Goal: Contribute content: Add original content to the website for others to see

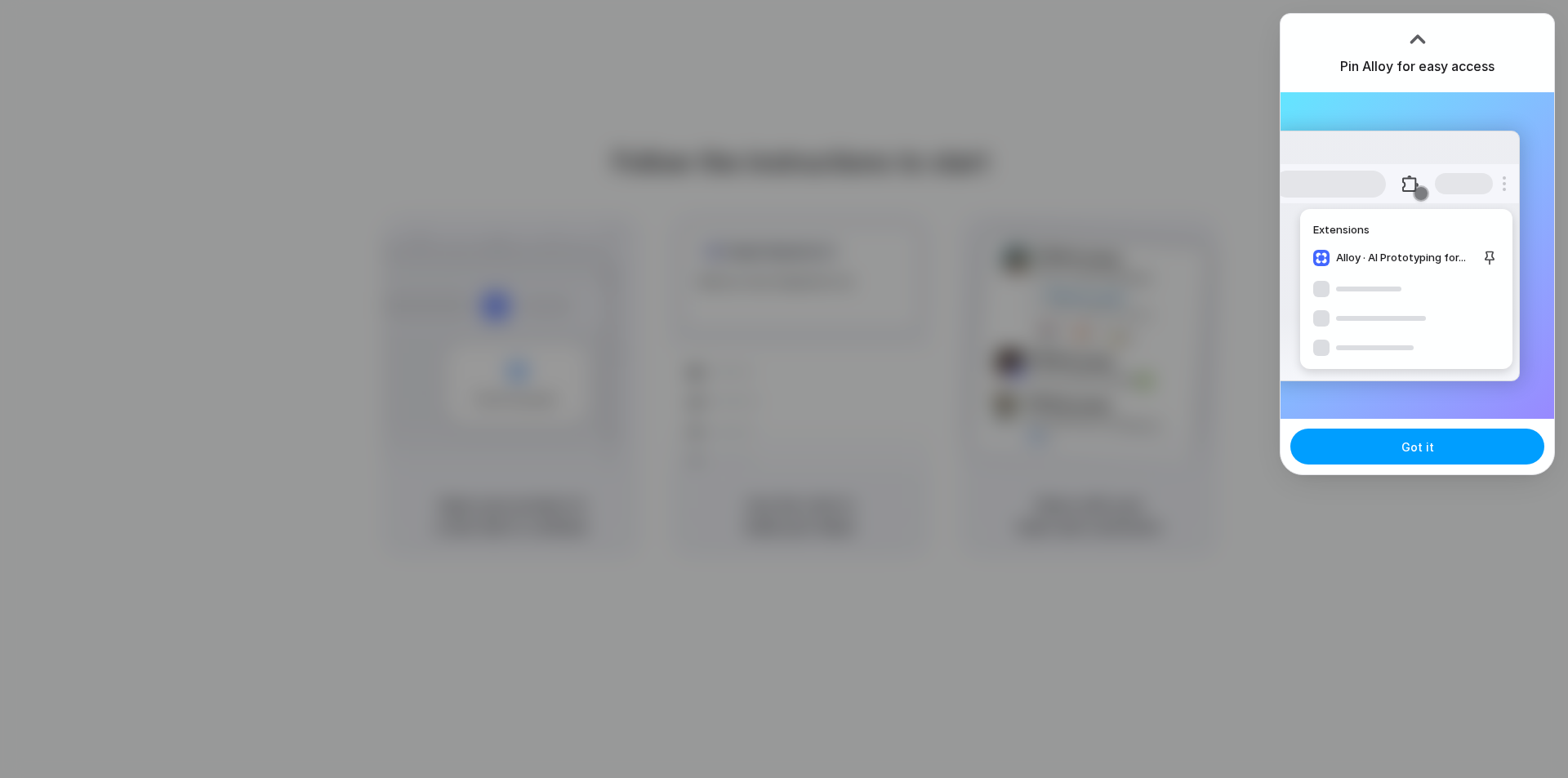
click at [1407, 451] on span "Got it" at bounding box center [1418, 447] width 33 height 17
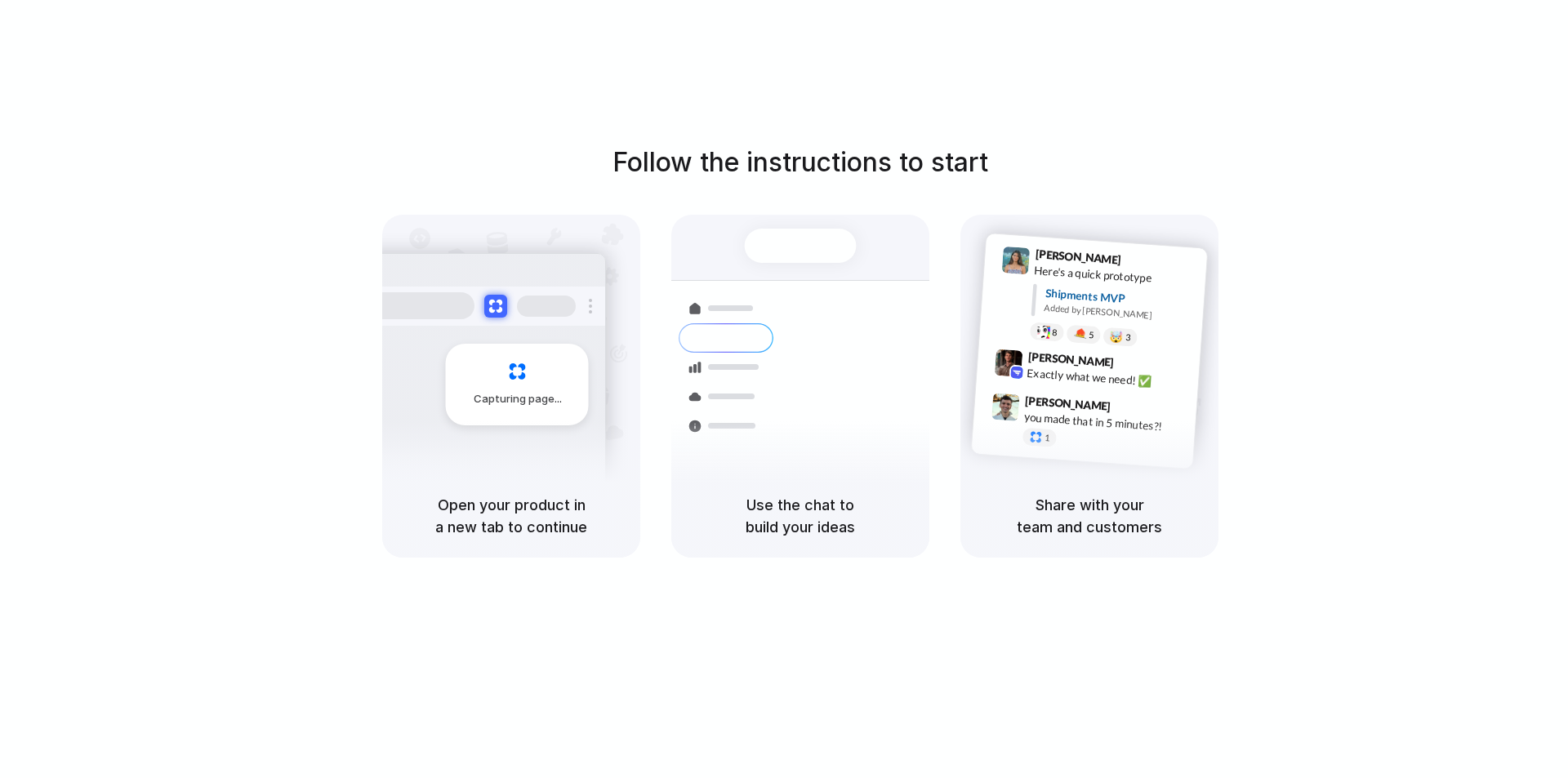
click at [514, 516] on h5 "Open your product in a new tab to continue" at bounding box center [511, 515] width 219 height 44
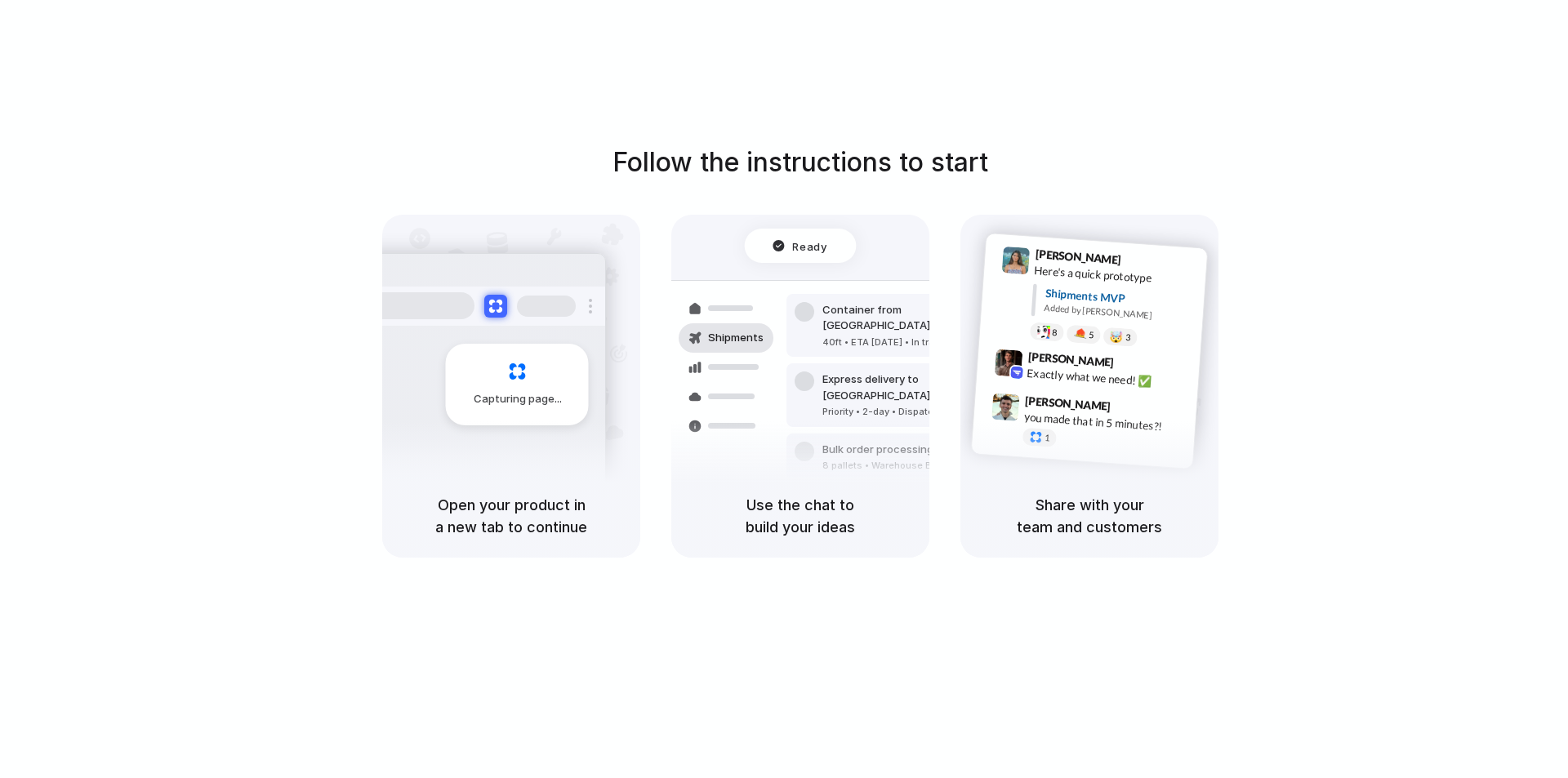
click at [518, 528] on h5 "Open your product in a new tab to continue" at bounding box center [511, 515] width 219 height 44
click at [1198, 91] on div "Follow the instructions to start Capturing page Open your product in a new tab …" at bounding box center [800, 405] width 1601 height 811
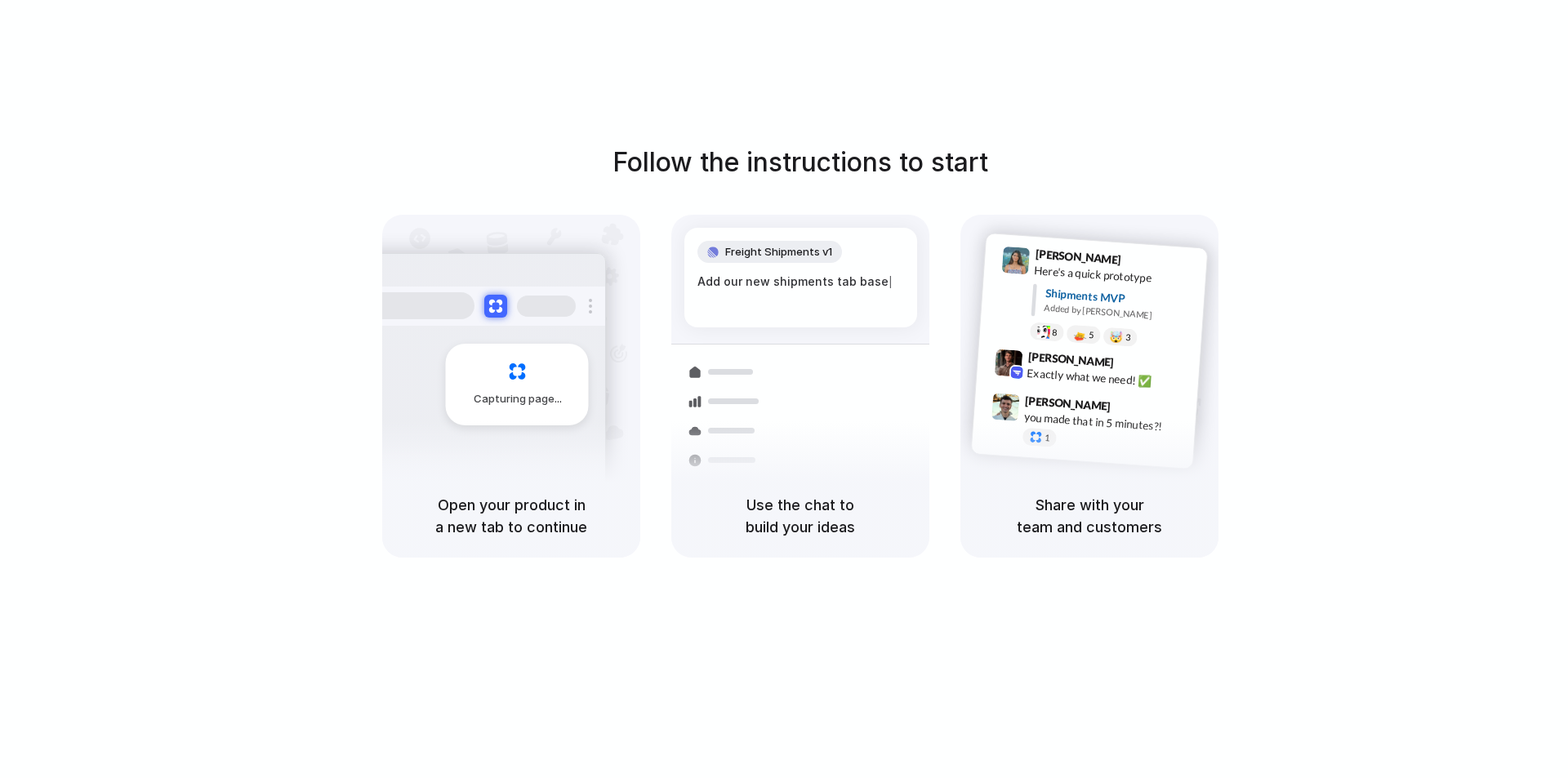
drag, startPoint x: 787, startPoint y: 111, endPoint x: 671, endPoint y: 331, distance: 248.7
click at [661, 256] on div "Capturing page Open your product in a new tab to continue Freight Shipments v1 …" at bounding box center [801, 386] width 837 height 342
drag, startPoint x: 758, startPoint y: 467, endPoint x: 763, endPoint y: 488, distance: 21.6
click at [759, 468] on div at bounding box center [726, 461] width 95 height 30
drag, startPoint x: 779, startPoint y: 517, endPoint x: 912, endPoint y: 455, distance: 146.7
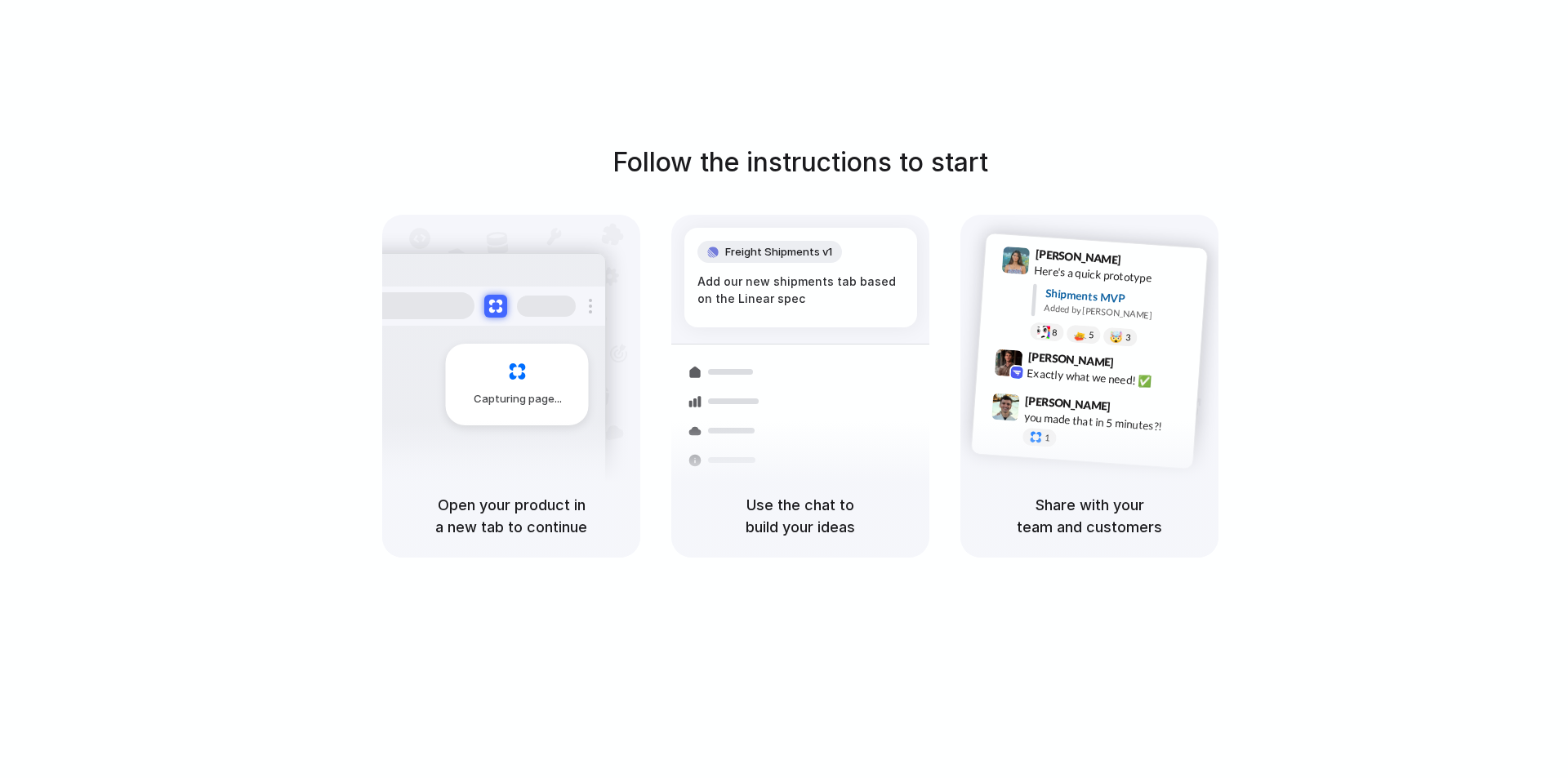
click at [780, 517] on h5 "Use the chat to build your ideas" at bounding box center [801, 515] width 219 height 44
click at [784, 389] on div at bounding box center [784, 389] width 0 height 0
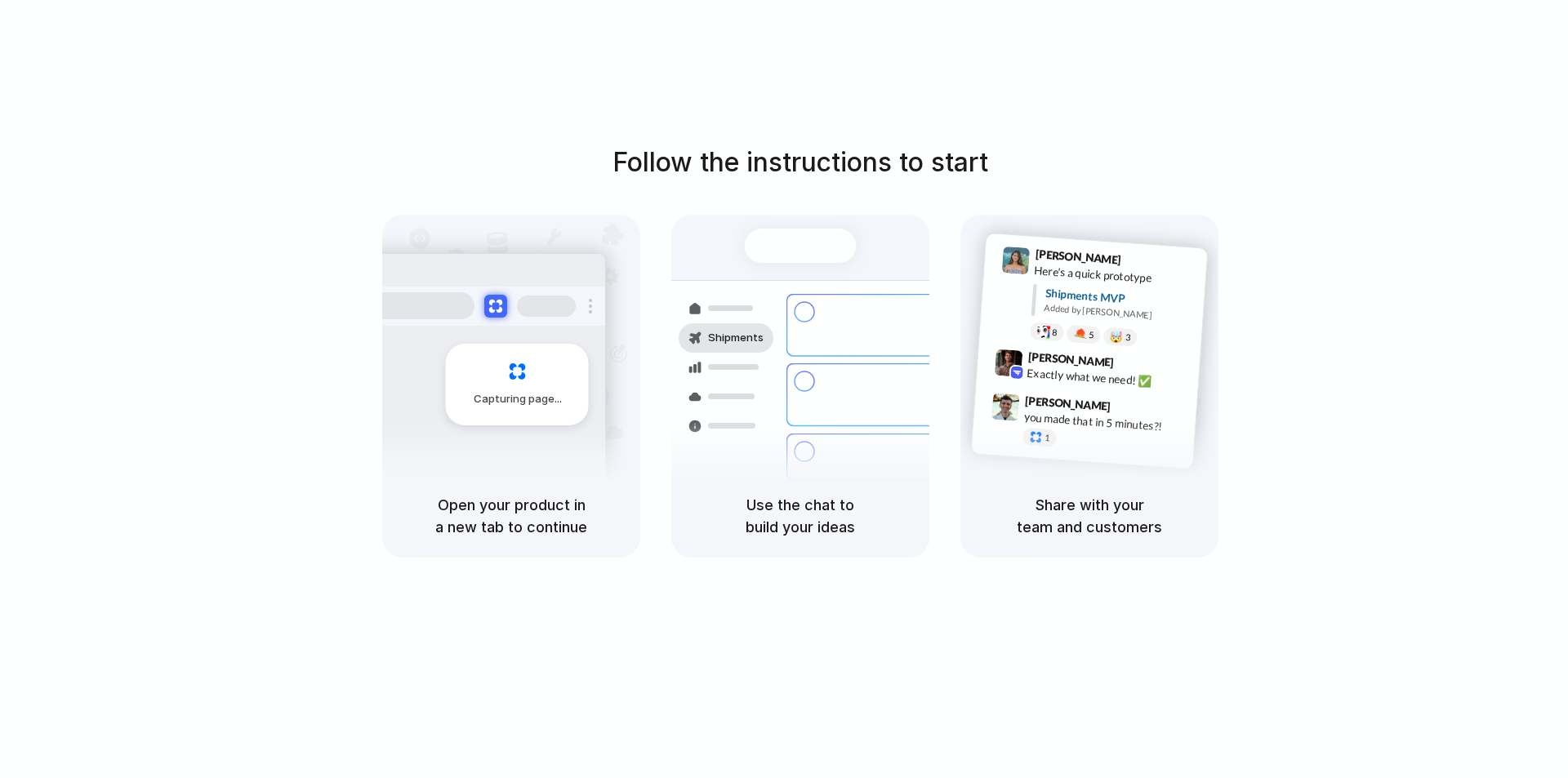
click at [784, 389] on div at bounding box center [784, 389] width 0 height 0
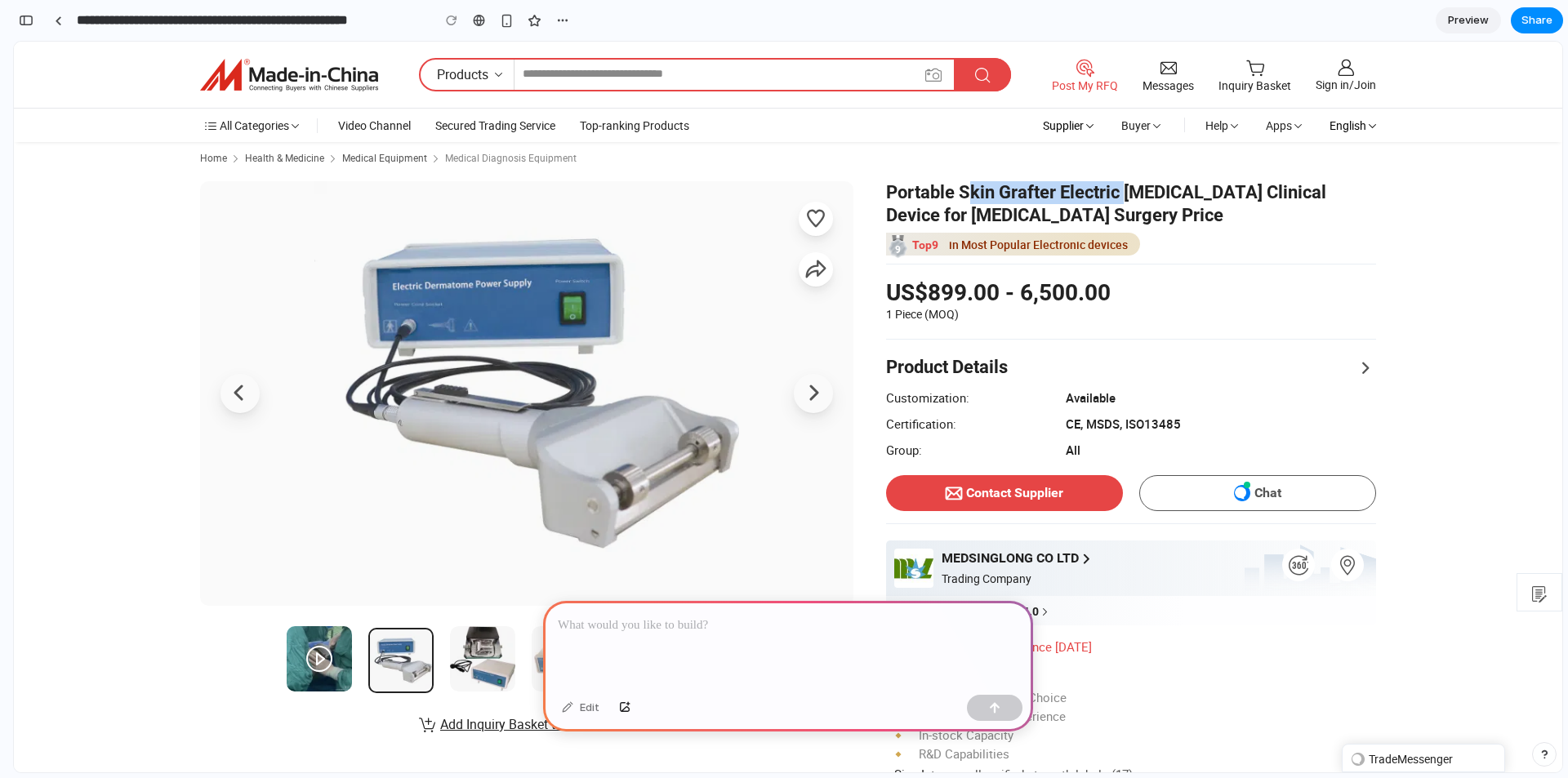
drag, startPoint x: 953, startPoint y: 195, endPoint x: 1115, endPoint y: 188, distance: 162.2
click at [1115, 188] on h1 "Portable Skin Grafter Electric [MEDICAL_DATA] Clinical Device for [MEDICAL_DATA…" at bounding box center [1131, 204] width 490 height 46
copy h1 "Skin Grafter Electric"
click at [709, 615] on p at bounding box center [789, 625] width 461 height 20
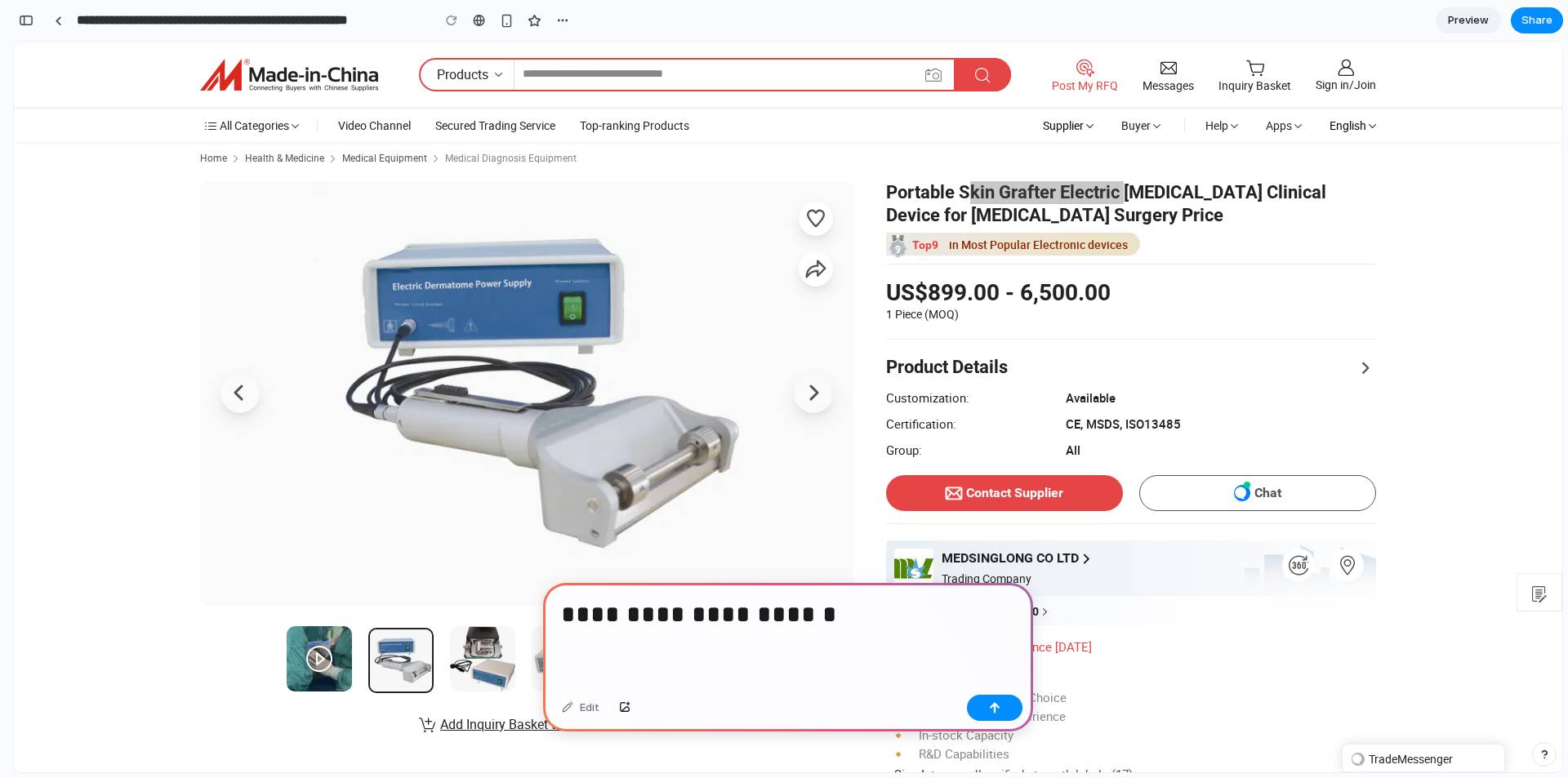
click at [745, 623] on h1 "**********" at bounding box center [788, 616] width 454 height 37
click at [564, 612] on h1 "**********" at bounding box center [788, 616] width 454 height 37
paste div
click at [557, 610] on div "**********" at bounding box center [789, 635] width 490 height 105
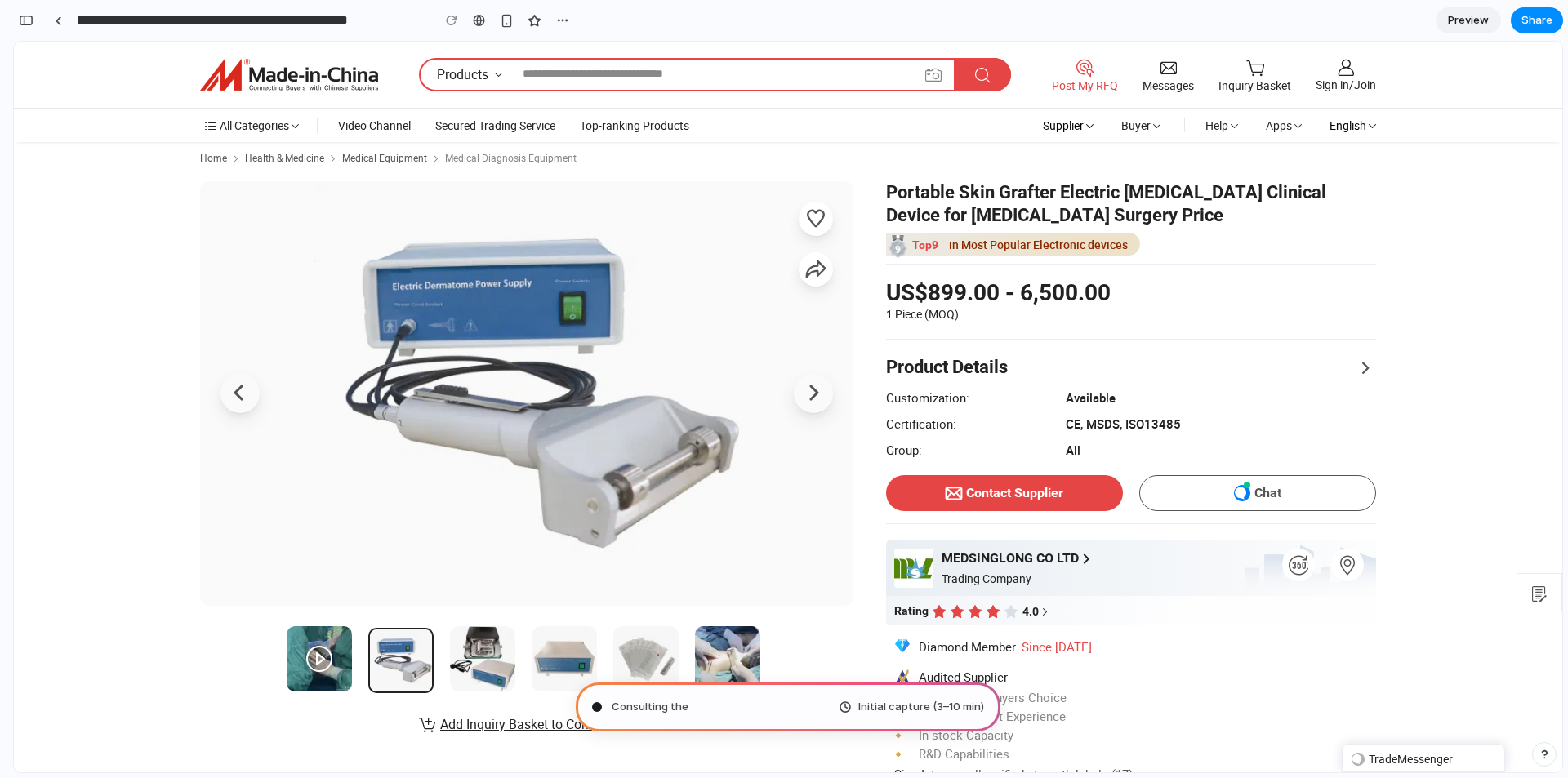
click at [1130, 191] on h1 "Portable Skin Grafter Electric [MEDICAL_DATA] Clinical Device for [MEDICAL_DATA…" at bounding box center [1131, 204] width 490 height 46
click at [811, 710] on div "Calculating user de Initial capture (3–10 min)" at bounding box center [788, 707] width 424 height 49
type input "**********"
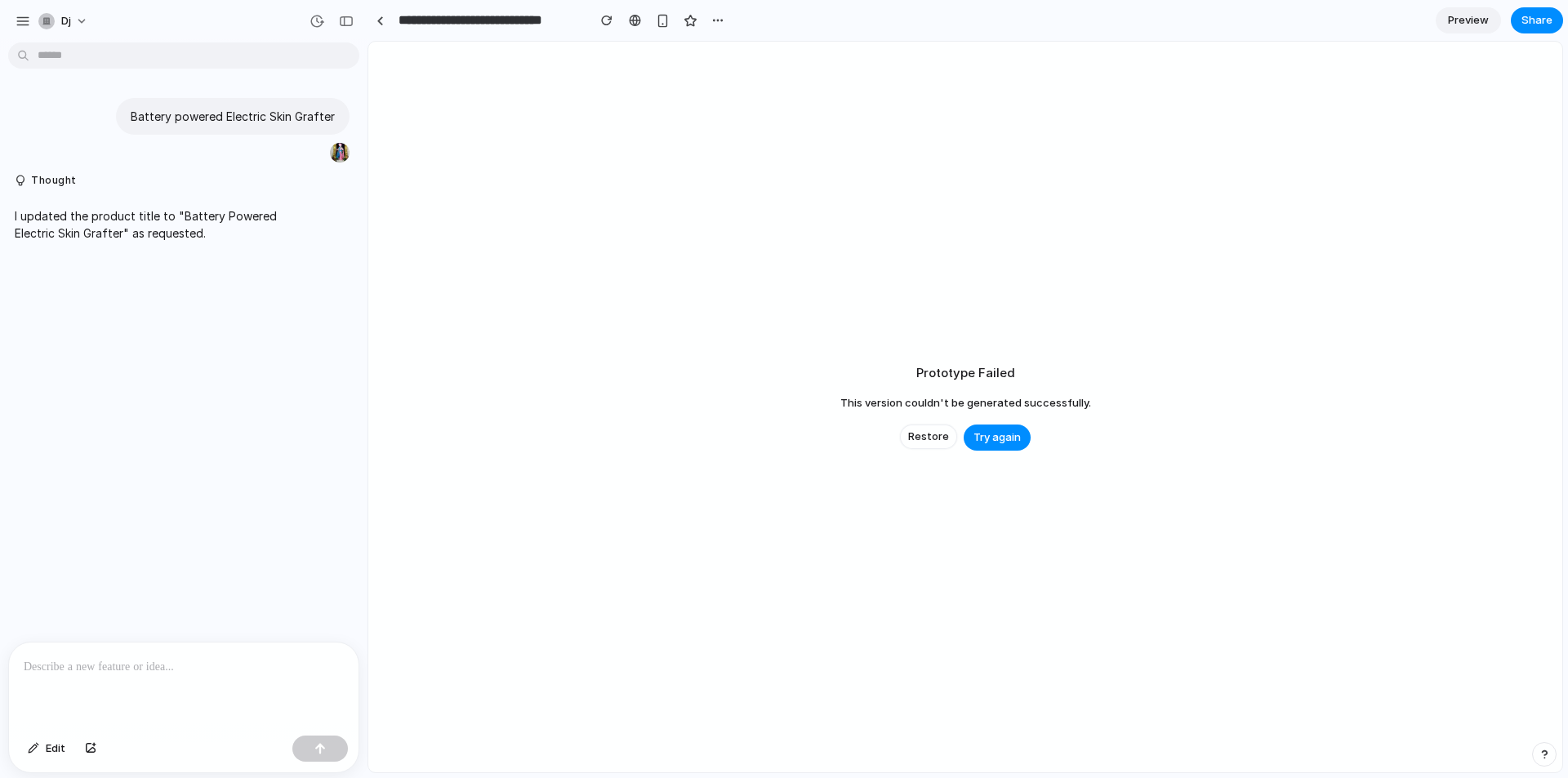
drag, startPoint x: 808, startPoint y: 285, endPoint x: 755, endPoint y: 332, distance: 70.8
click at [821, 327] on div "Prototype Failed This version couldn't be generated successfully. Restore Try a…" at bounding box center [965, 407] width 1194 height 731
click at [996, 435] on span "Try again" at bounding box center [998, 437] width 47 height 17
click at [995, 435] on span "Try again" at bounding box center [998, 437] width 47 height 17
click at [940, 439] on span "Restore" at bounding box center [928, 436] width 41 height 17
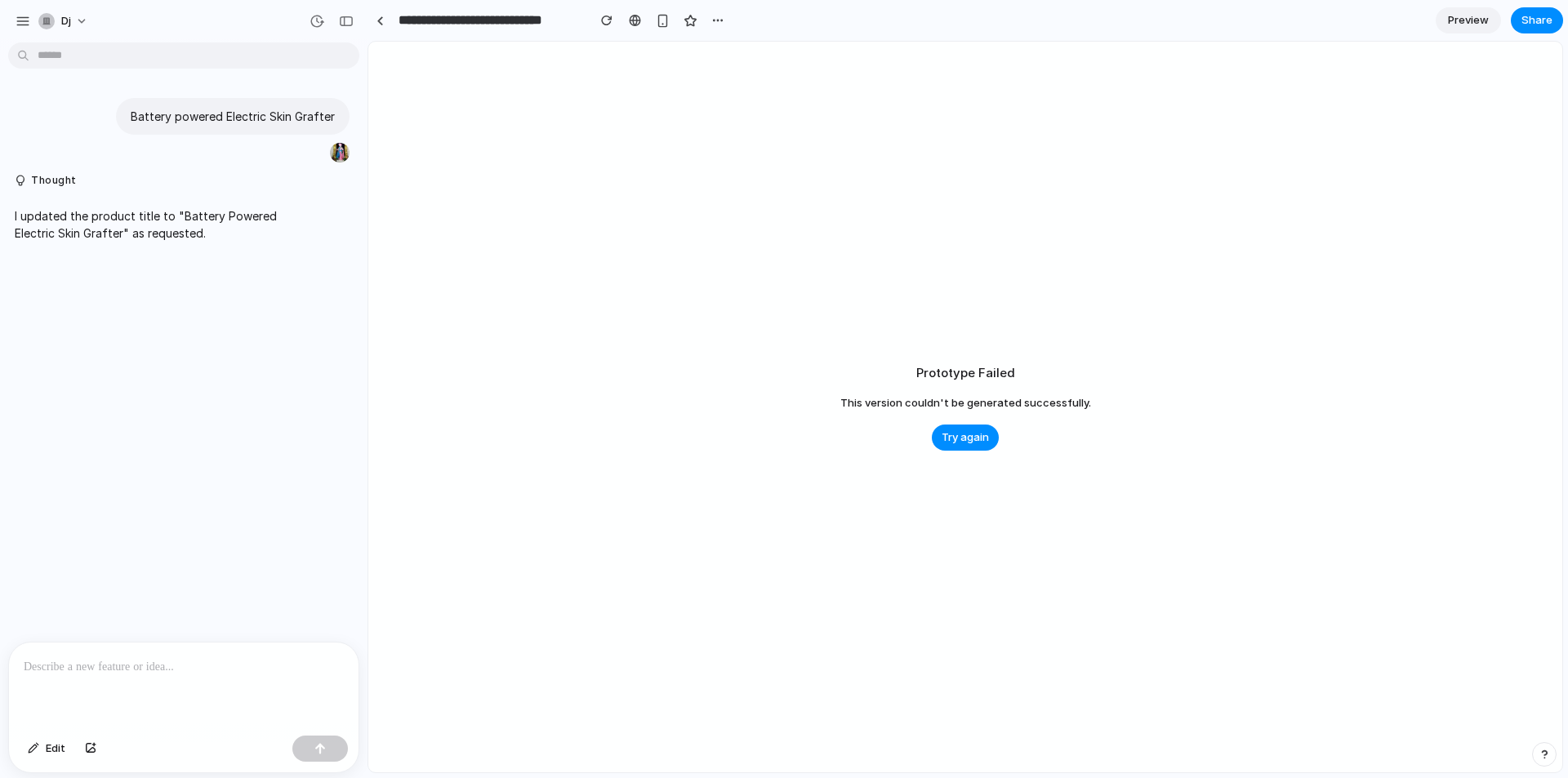
click at [854, 454] on div "Prototype Failed This version couldn't be generated successfully. Try again" at bounding box center [965, 407] width 1194 height 731
